Goal: Transaction & Acquisition: Purchase product/service

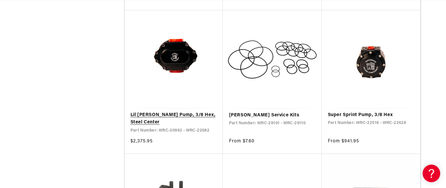
click at [171, 116] on link "Lil Bertha Pump, 3/8 Hex, Steel Center" at bounding box center [173, 119] width 87 height 15
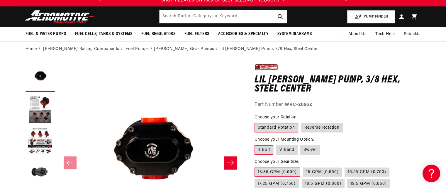
scroll to position [29, 0]
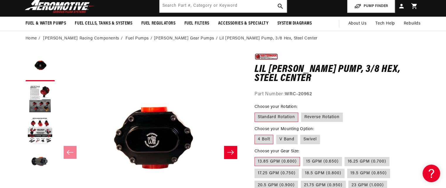
click at [285, 116] on label "Standard Rotation" at bounding box center [276, 117] width 44 height 9
click at [256, 112] on input "Standard Rotation" at bounding box center [256, 112] width 0 height 0
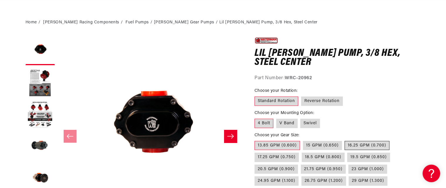
scroll to position [88, 0]
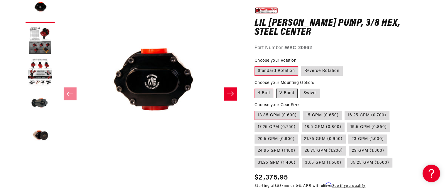
click at [286, 91] on label "V Band" at bounding box center [286, 93] width 21 height 9
click at [276, 88] on input "V Band" at bounding box center [276, 88] width 0 height 0
radio input "true"
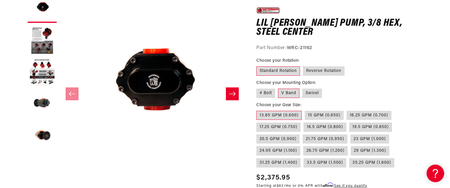
click at [35, 80] on div "Close dialog NOT SO FAST! No time to browse? No problem. Sign up and we'll keep…" at bounding box center [225, 94] width 450 height 188
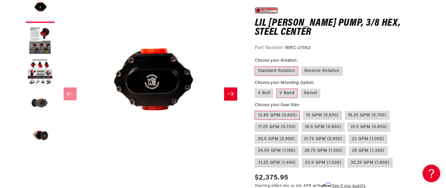
scroll to position [0, 232]
click at [230, 96] on icon "Slide right" at bounding box center [230, 94] width 7 height 6
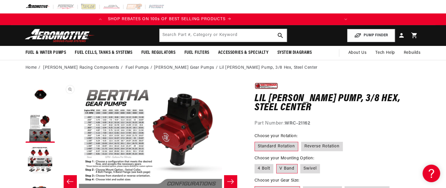
scroll to position [0, 0]
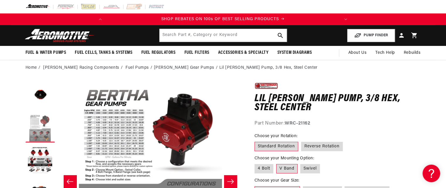
click at [40, 127] on button "Load image 2 in gallery view" at bounding box center [39, 128] width 29 height 29
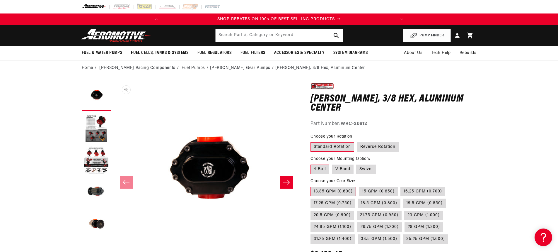
scroll to position [0, 0]
click at [105, 128] on button "Load image 2 in gallery view" at bounding box center [96, 128] width 29 height 29
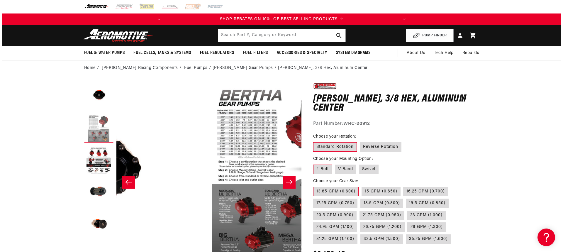
scroll to position [0, 185]
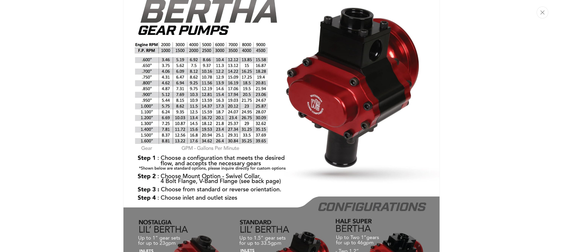
scroll to position [0, 232]
